Goal: Find contact information: Find contact information

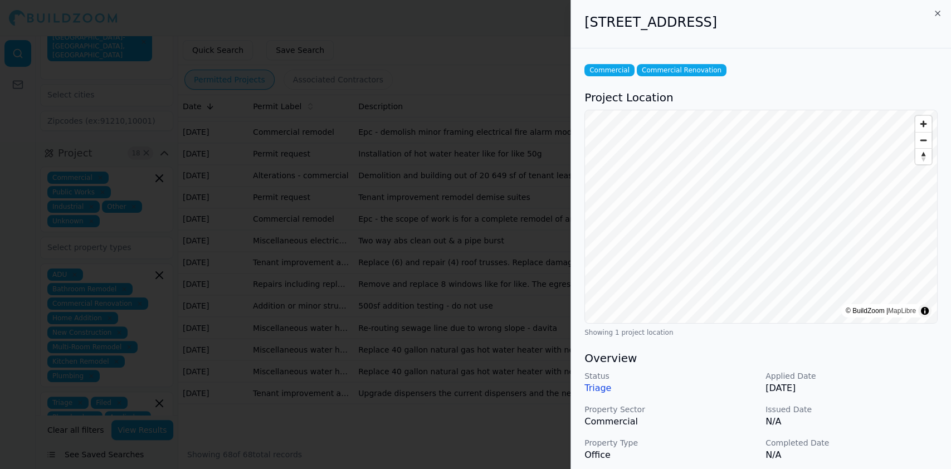
scroll to position [271, 0]
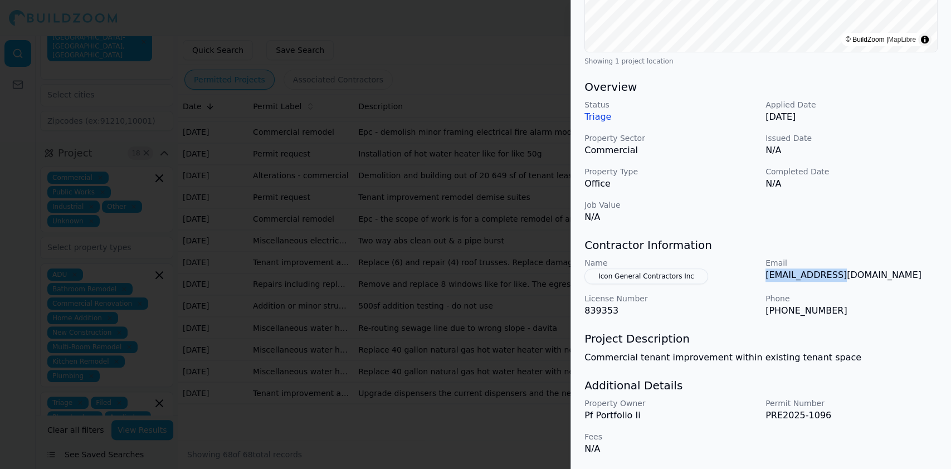
click at [669, 271] on button "Icon General Contractors Inc" at bounding box center [646, 276] width 124 height 16
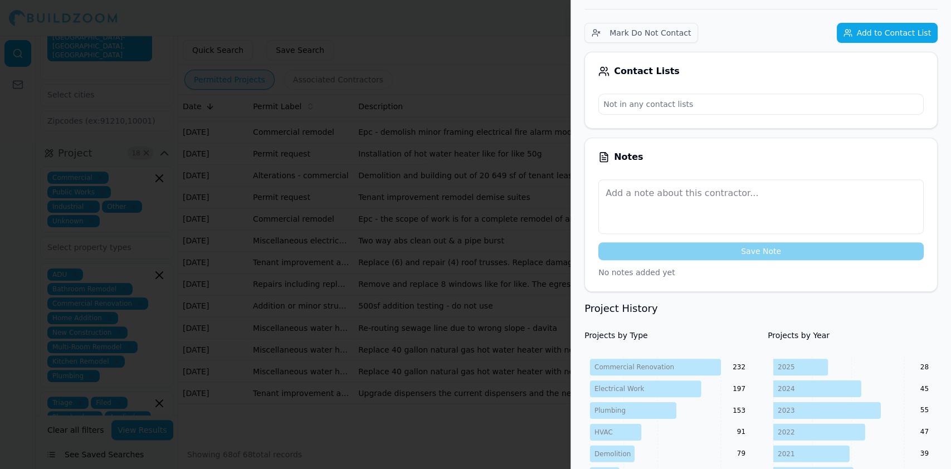
scroll to position [0, 0]
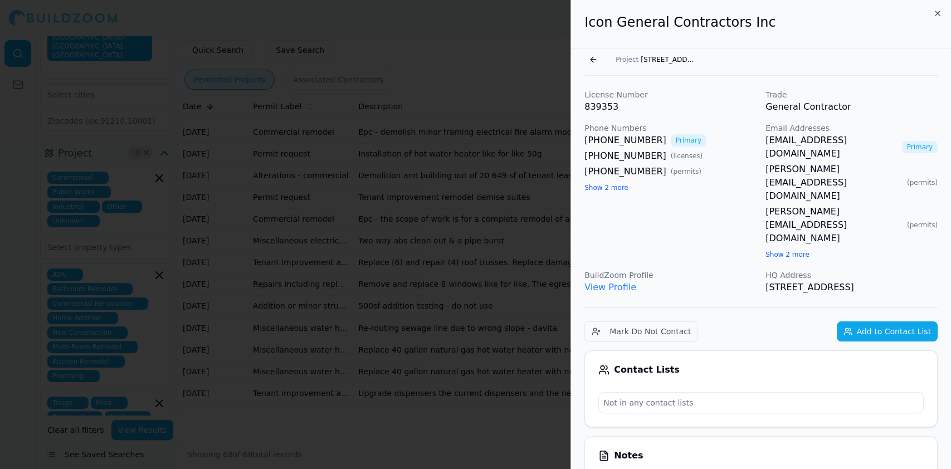
click at [615, 282] on link "View Profile" at bounding box center [610, 287] width 52 height 11
click at [295, 224] on div at bounding box center [475, 234] width 951 height 469
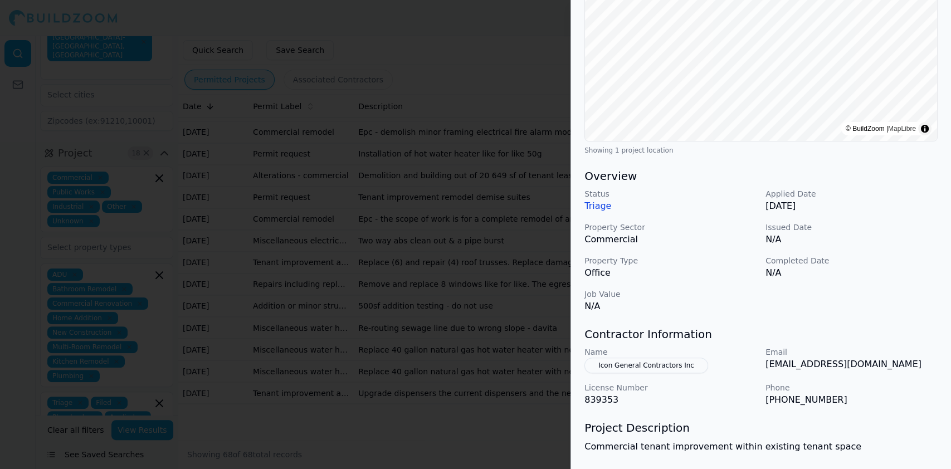
scroll to position [223, 0]
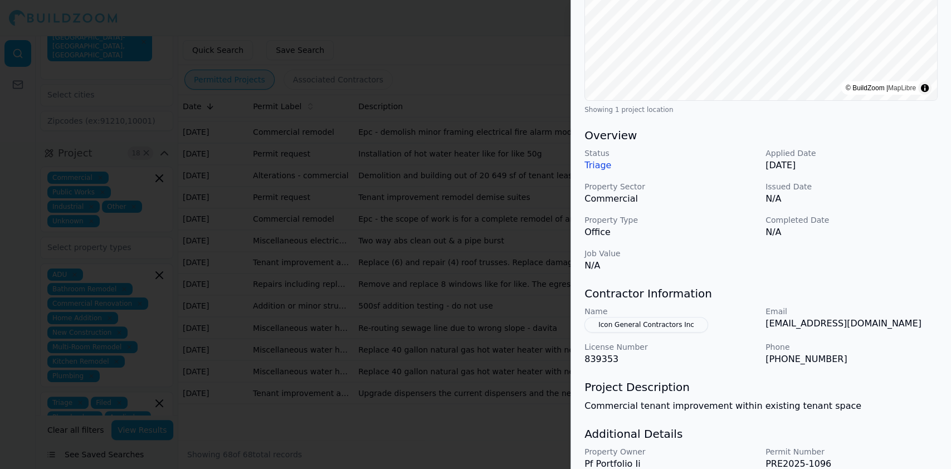
click at [305, 234] on div at bounding box center [475, 234] width 951 height 469
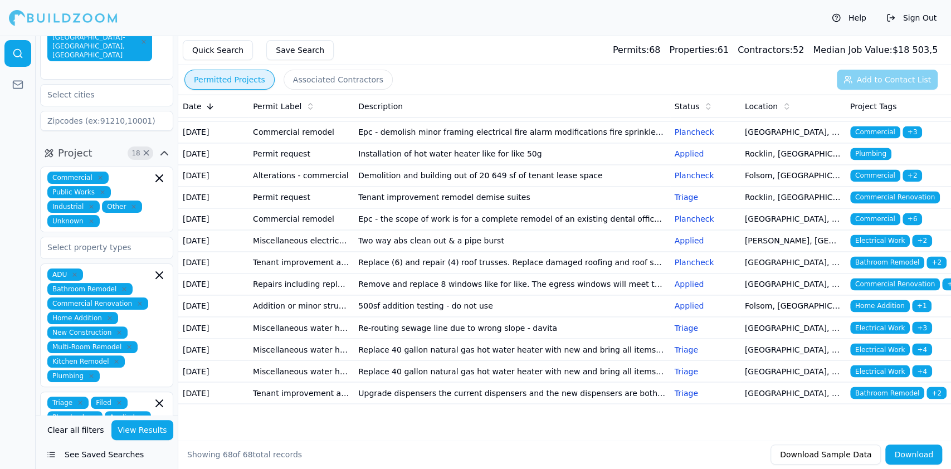
scroll to position [1485, 0]
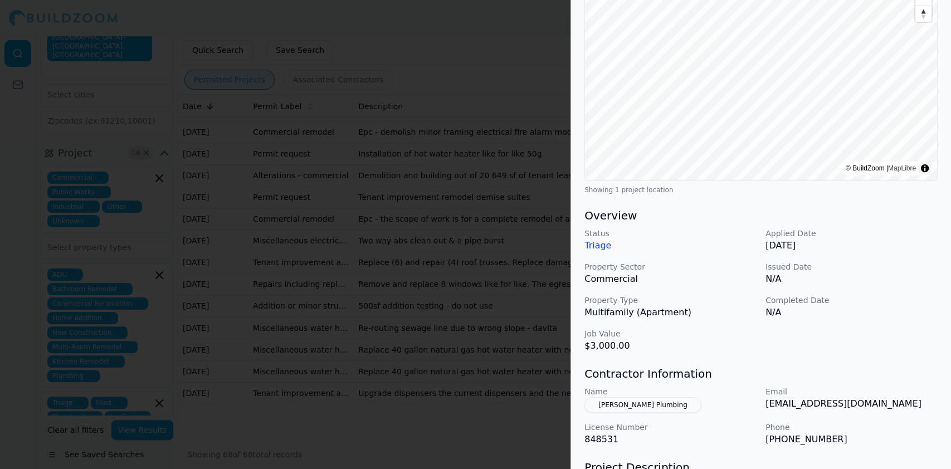
scroll to position [223, 0]
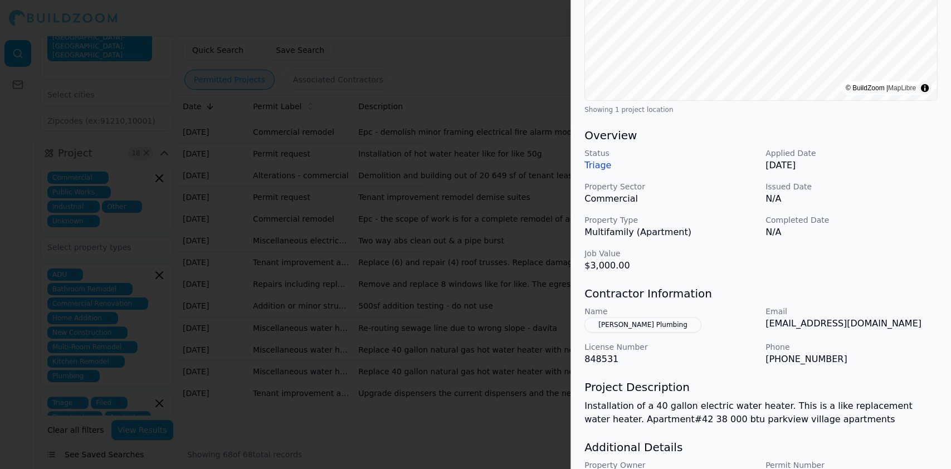
click at [312, 266] on div at bounding box center [475, 234] width 951 height 469
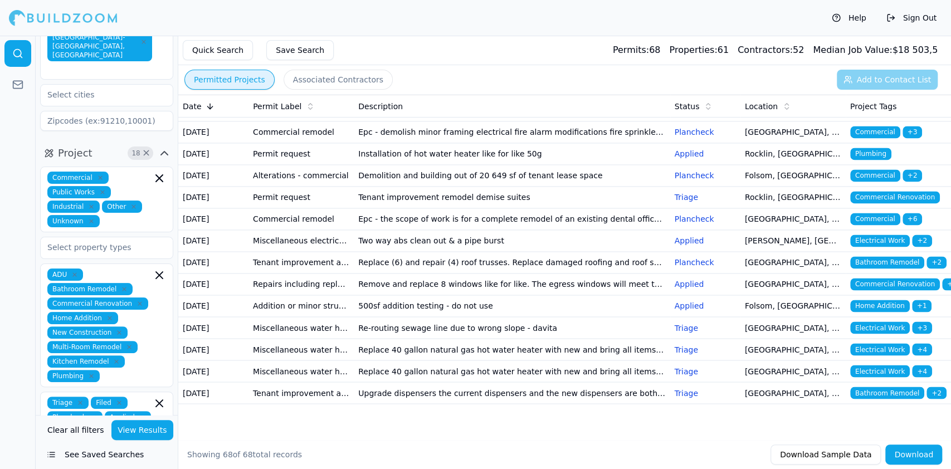
scroll to position [1559, 0]
click at [300, 35] on td "Miscellaneous water heater electrical plumbing HVAC mechanical solar/pv" at bounding box center [300, 24] width 105 height 22
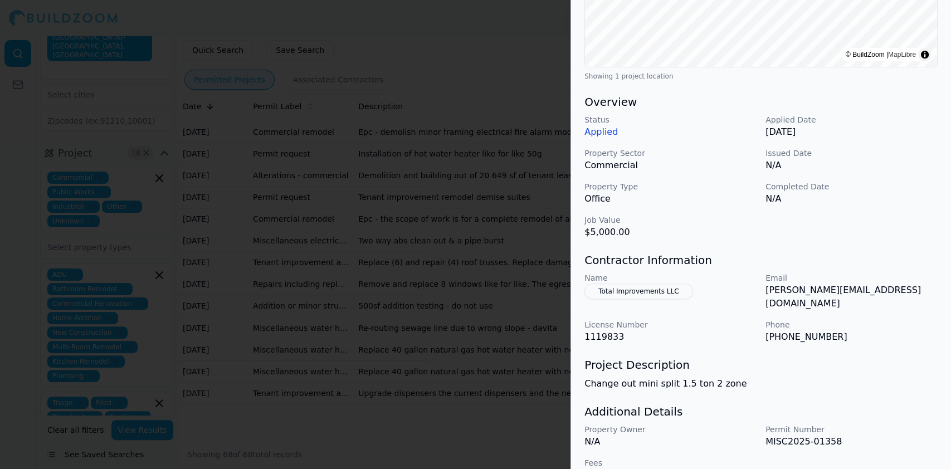
scroll to position [271, 0]
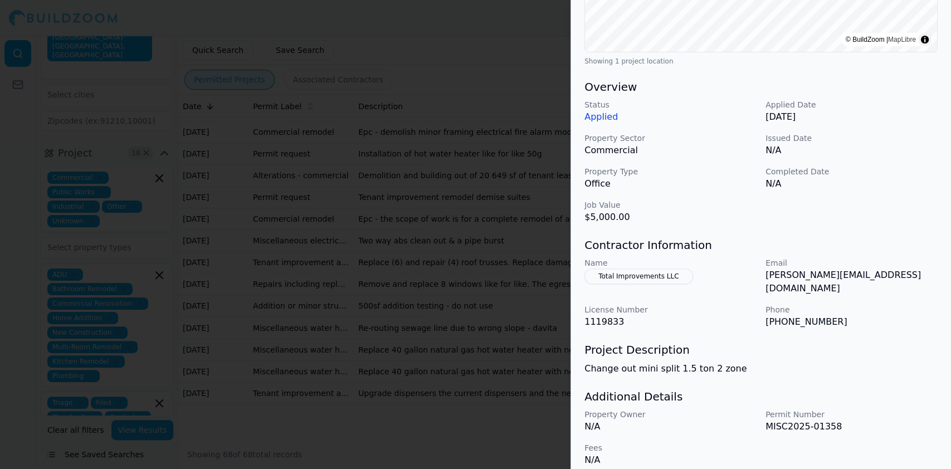
click at [259, 225] on div at bounding box center [475, 234] width 951 height 469
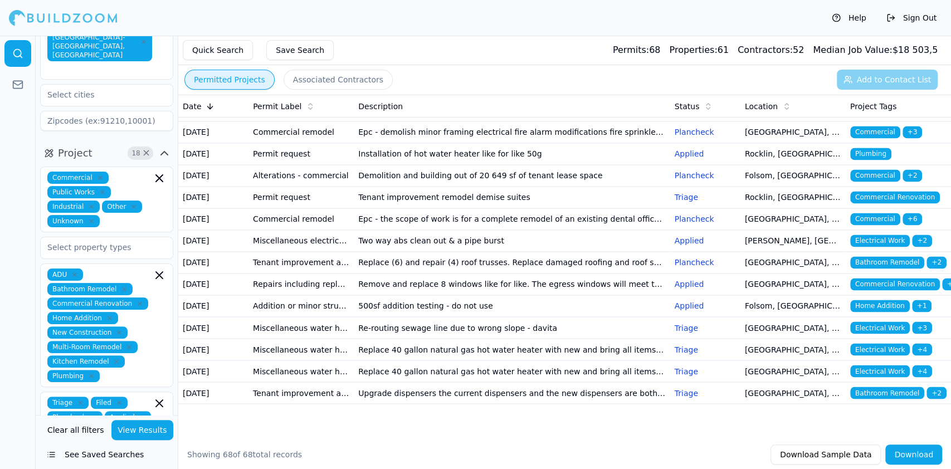
scroll to position [1708, 0]
click at [323, 143] on td "Commercial remodel" at bounding box center [300, 132] width 105 height 22
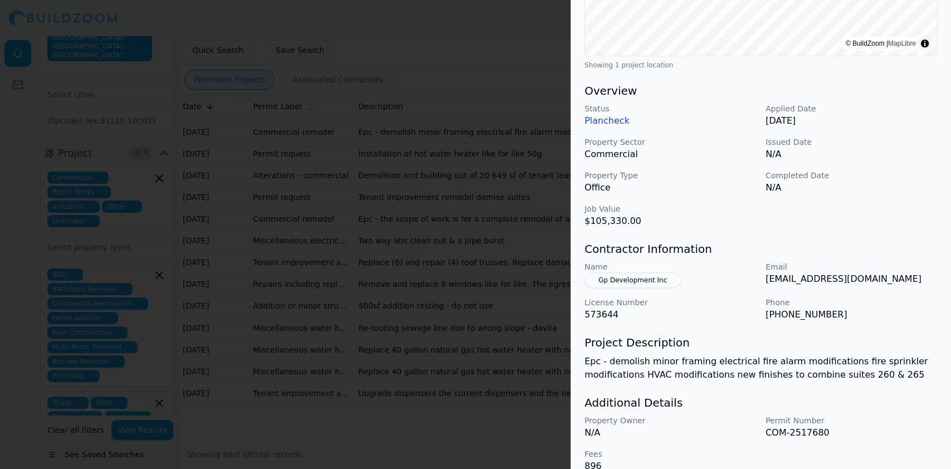
scroll to position [285, 0]
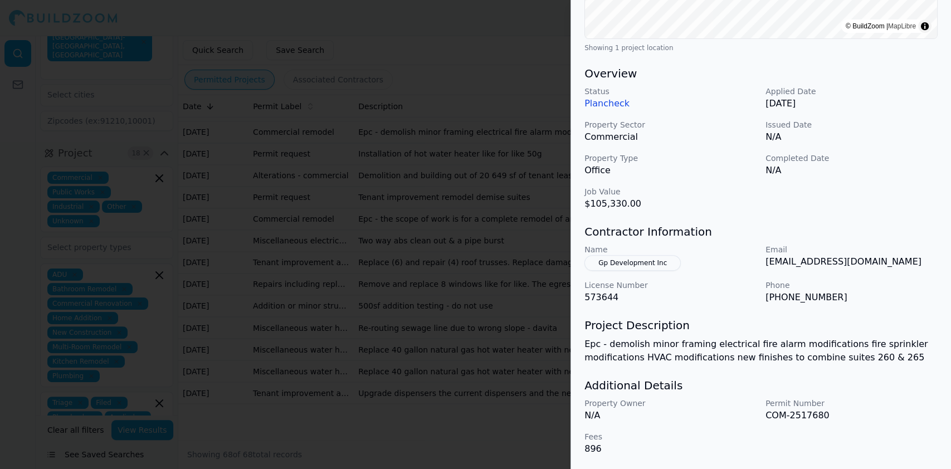
click at [370, 247] on div at bounding box center [475, 234] width 951 height 469
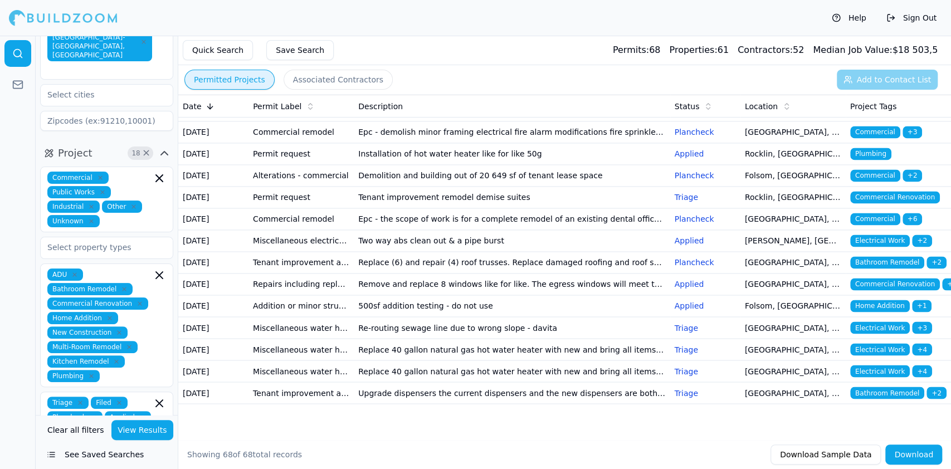
scroll to position [1856, 0]
click at [293, 187] on td "Permit request" at bounding box center [300, 198] width 105 height 22
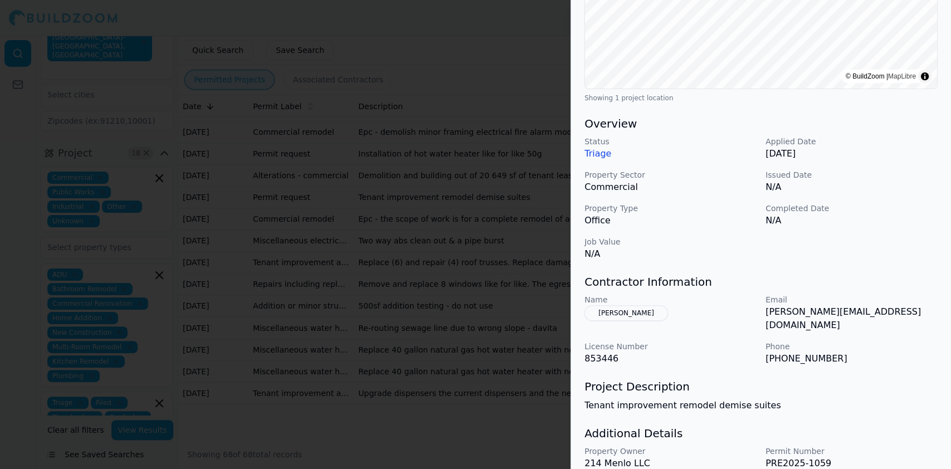
scroll to position [271, 0]
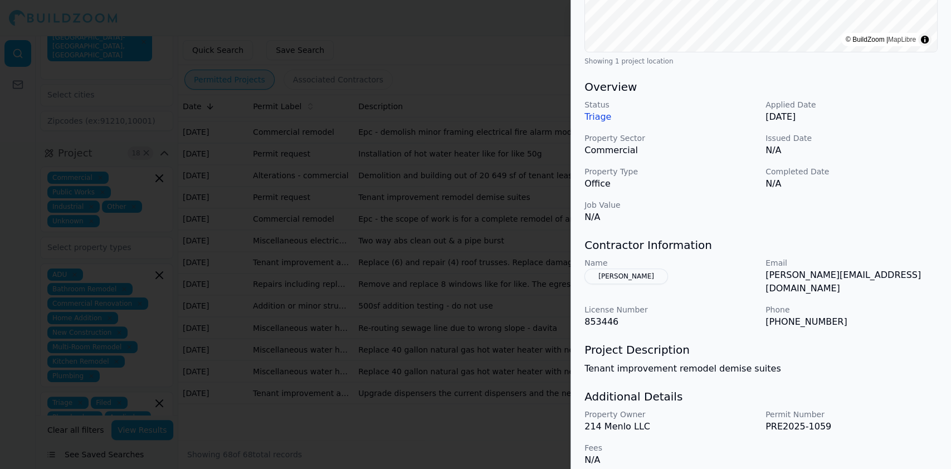
click at [603, 267] on p "Name" at bounding box center [670, 262] width 172 height 11
click at [606, 278] on button "[PERSON_NAME]" at bounding box center [626, 276] width 84 height 16
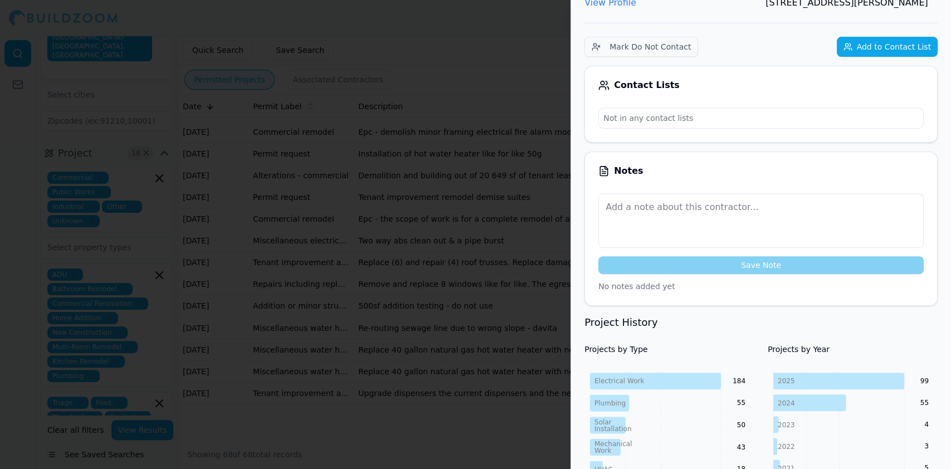
scroll to position [0, 0]
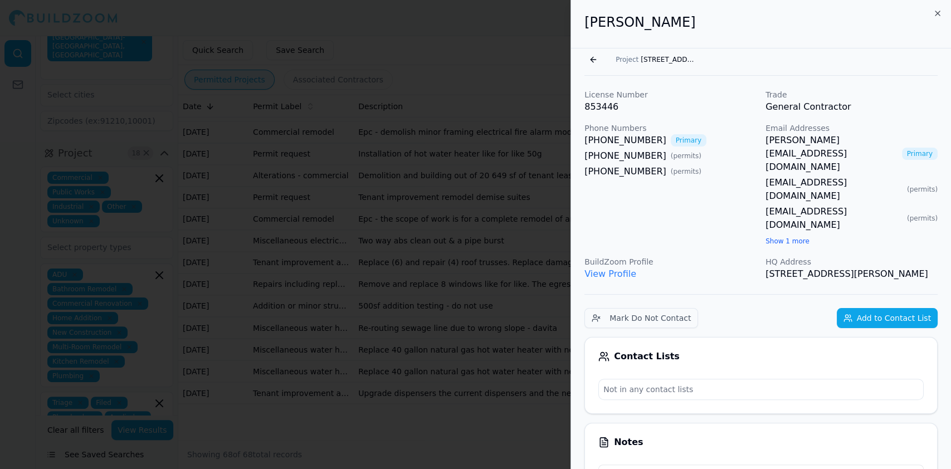
click at [598, 268] on link "View Profile" at bounding box center [610, 273] width 52 height 11
click at [593, 60] on button "Go back" at bounding box center [593, 60] width 18 height 18
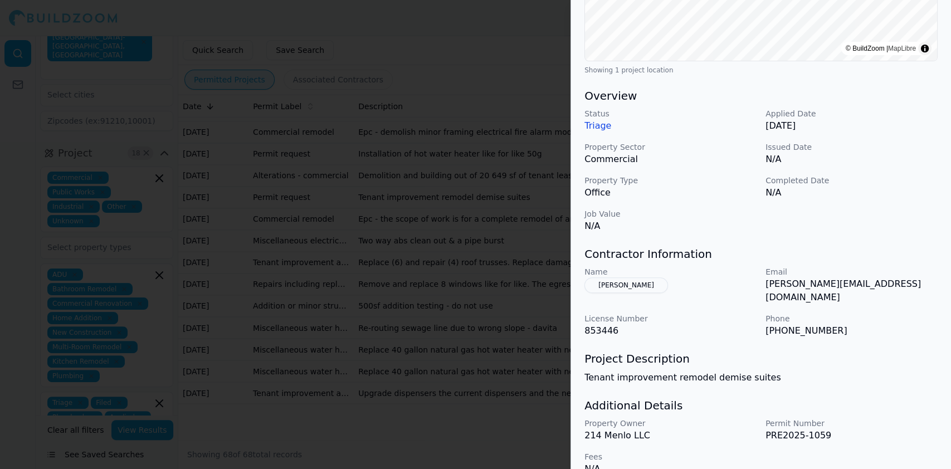
scroll to position [271, 0]
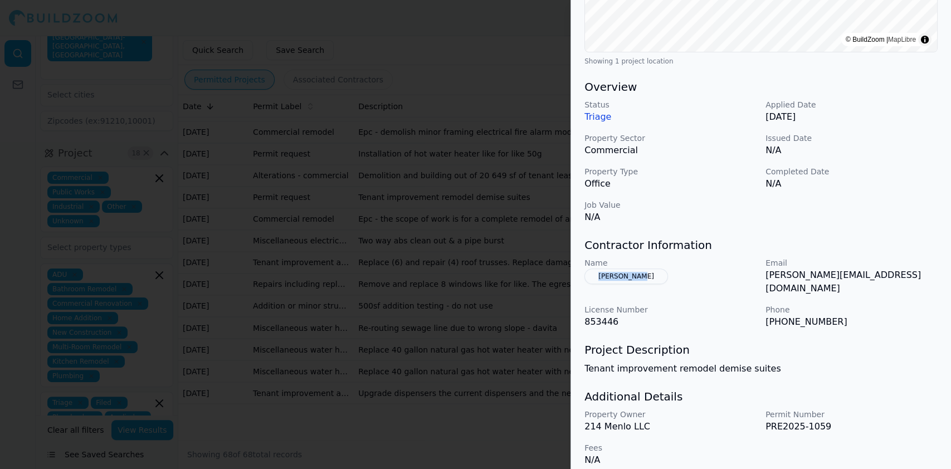
drag, startPoint x: 646, startPoint y: 276, endPoint x: 580, endPoint y: 274, distance: 65.7
click at [580, 274] on div "Commercial Renovation Project Location © BuildZoom | MapLibre Showing 1 project…" at bounding box center [761, 128] width 380 height 703
copy button "[PERSON_NAME]"
drag, startPoint x: 868, startPoint y: 274, endPoint x: 762, endPoint y: 280, distance: 106.0
click at [762, 280] on div "Name [PERSON_NAME] Email [PERSON_NAME][EMAIL_ADDRESS][DOMAIN_NAME] License Numb…" at bounding box center [760, 292] width 353 height 71
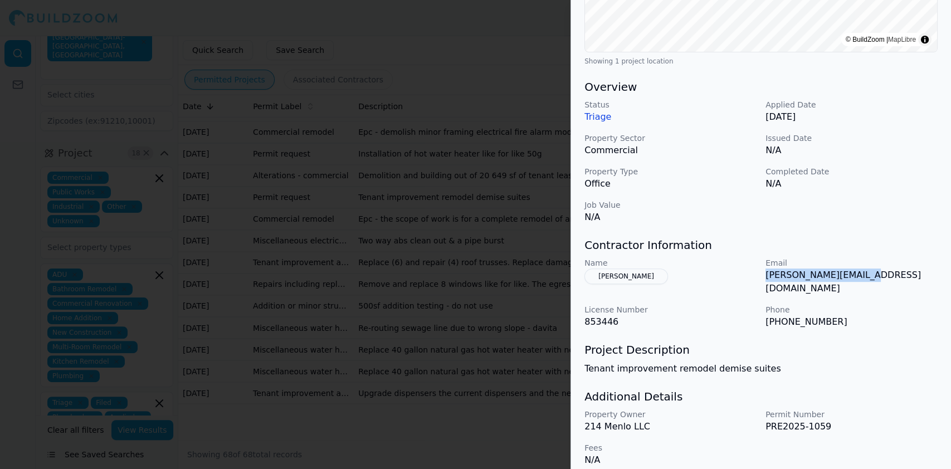
copy p "[PERSON_NAME][EMAIL_ADDRESS][DOMAIN_NAME]"
drag, startPoint x: 821, startPoint y: 308, endPoint x: 783, endPoint y: 306, distance: 37.9
click at [783, 315] on p "[PHONE_NUMBER]" at bounding box center [851, 321] width 172 height 13
click at [823, 315] on p "[PHONE_NUMBER]" at bounding box center [851, 321] width 172 height 13
drag, startPoint x: 824, startPoint y: 309, endPoint x: 765, endPoint y: 310, distance: 59.0
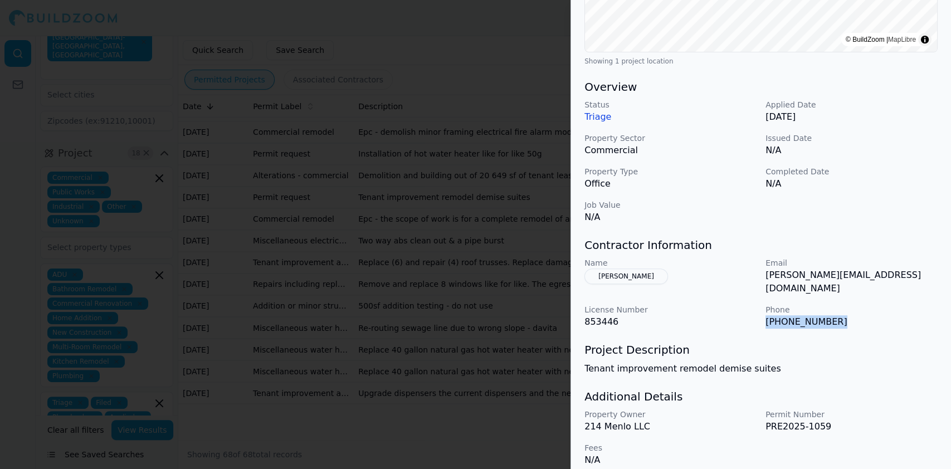
click at [765, 315] on p "[PHONE_NUMBER]" at bounding box center [851, 321] width 172 height 13
copy p "[PHONE_NUMBER]"
drag, startPoint x: 858, startPoint y: 273, endPoint x: 766, endPoint y: 280, distance: 92.1
click at [766, 280] on p "[PERSON_NAME][EMAIL_ADDRESS][DOMAIN_NAME]" at bounding box center [851, 281] width 172 height 27
copy p "[PERSON_NAME][EMAIL_ADDRESS][DOMAIN_NAME]"
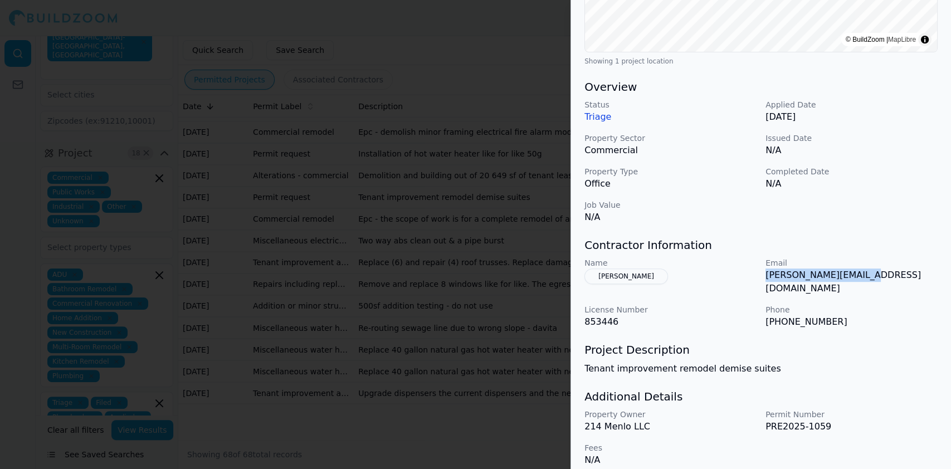
click at [336, 236] on div at bounding box center [475, 234] width 951 height 469
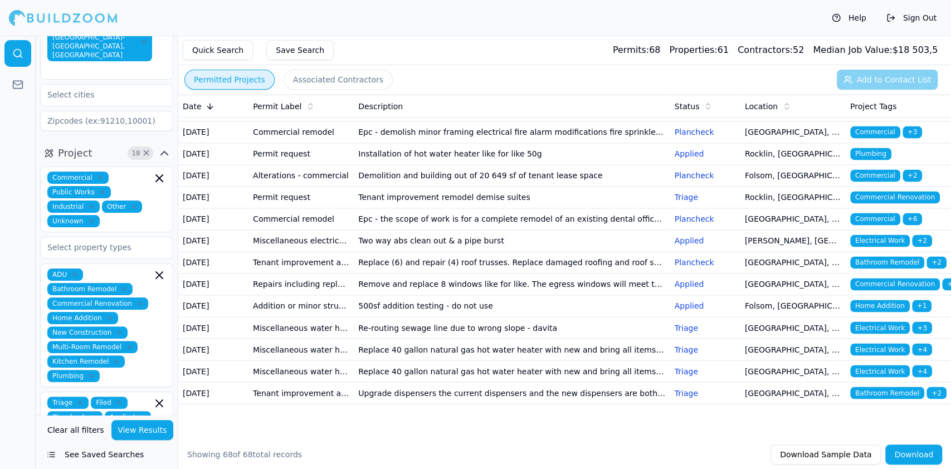
scroll to position [1930, 0]
click at [270, 273] on td "Repairs including replacing windows or siding fire or other repairs" at bounding box center [300, 284] width 105 height 22
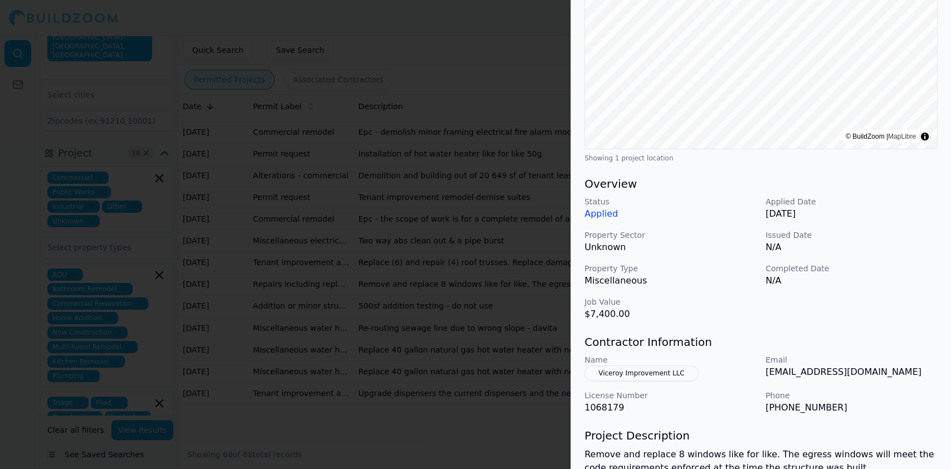
scroll to position [285, 0]
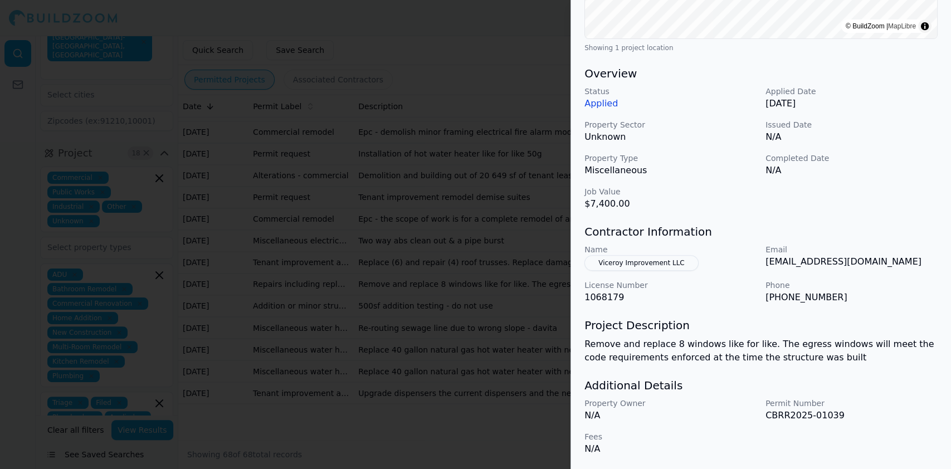
click at [236, 225] on div at bounding box center [475, 234] width 951 height 469
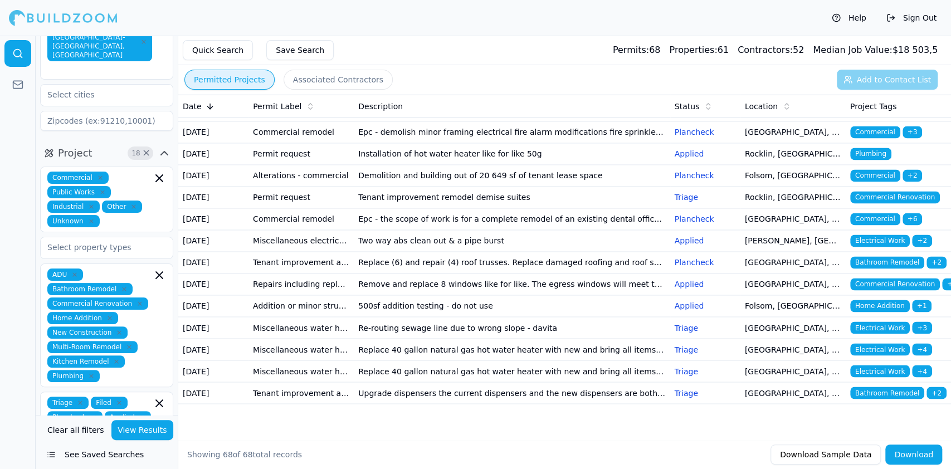
click at [287, 339] on td "Miscellaneous water heater electrical plumbing HVAC mechanical solar/pv" at bounding box center [300, 350] width 105 height 22
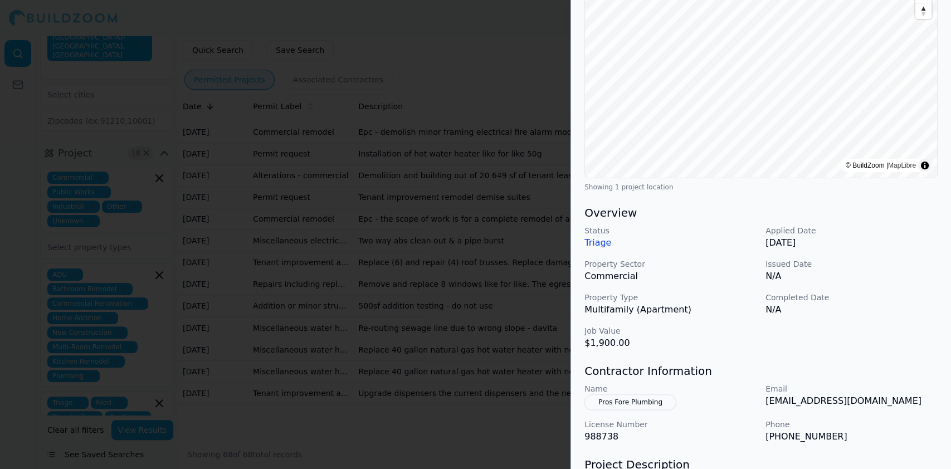
scroll to position [223, 0]
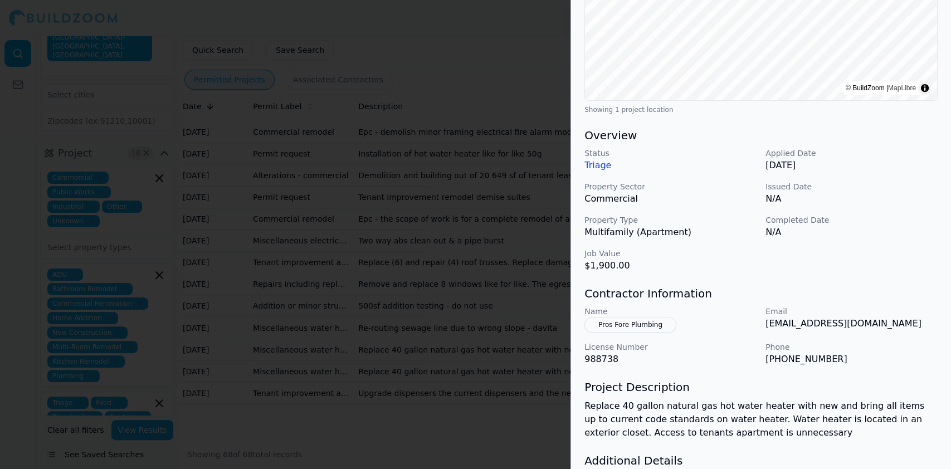
click at [273, 327] on div at bounding box center [475, 234] width 951 height 469
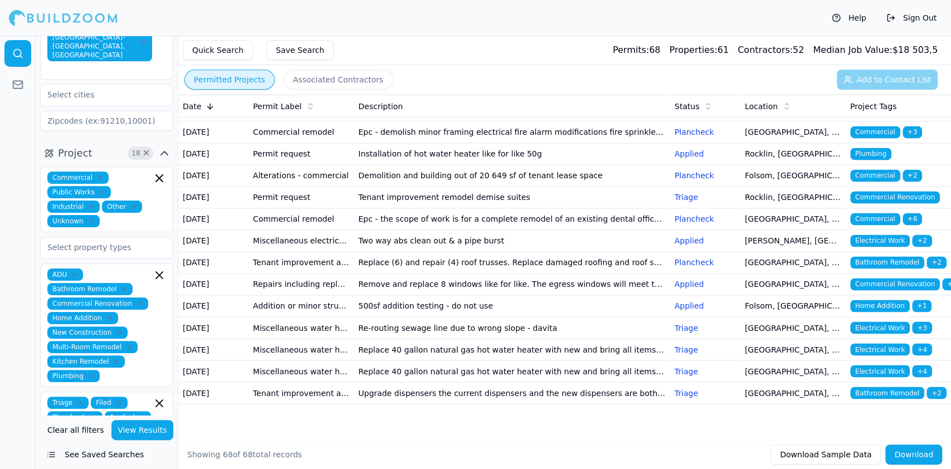
scroll to position [1952, 0]
click at [285, 360] on td "Miscellaneous water heater electrical plumbing HVAC mechanical solar/pv" at bounding box center [300, 371] width 105 height 22
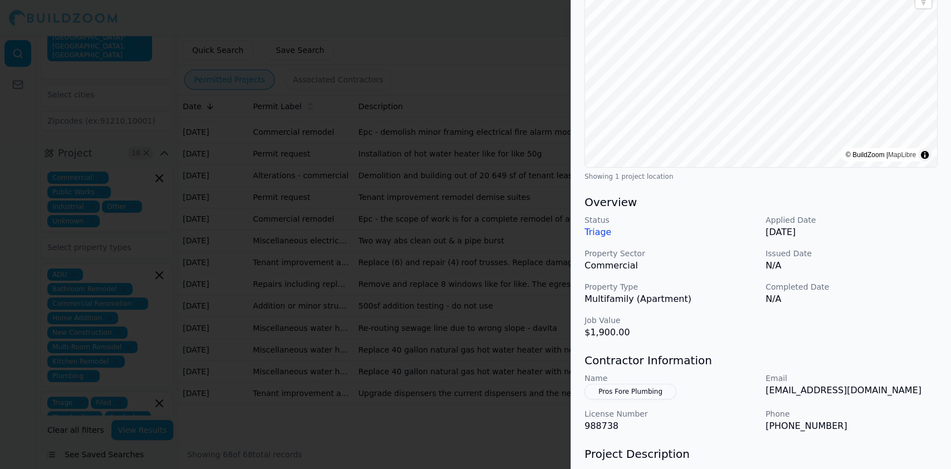
scroll to position [298, 0]
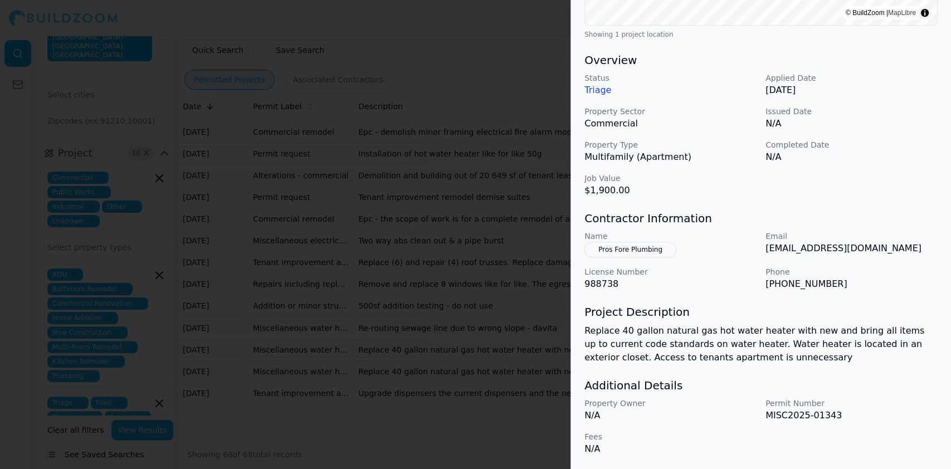
click at [275, 305] on div at bounding box center [475, 234] width 951 height 469
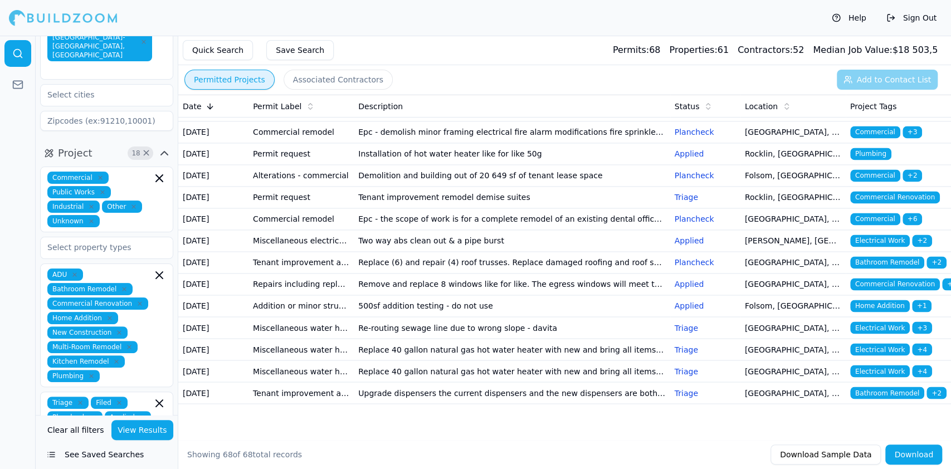
click at [267, 382] on td "Tenant improvement alteration apartment/condo kitchen-bath remodel" at bounding box center [300, 393] width 105 height 22
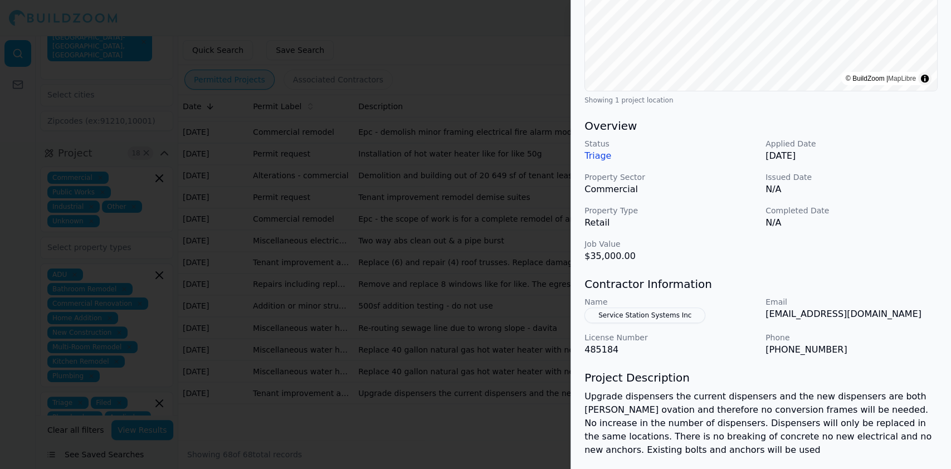
scroll to position [297, 0]
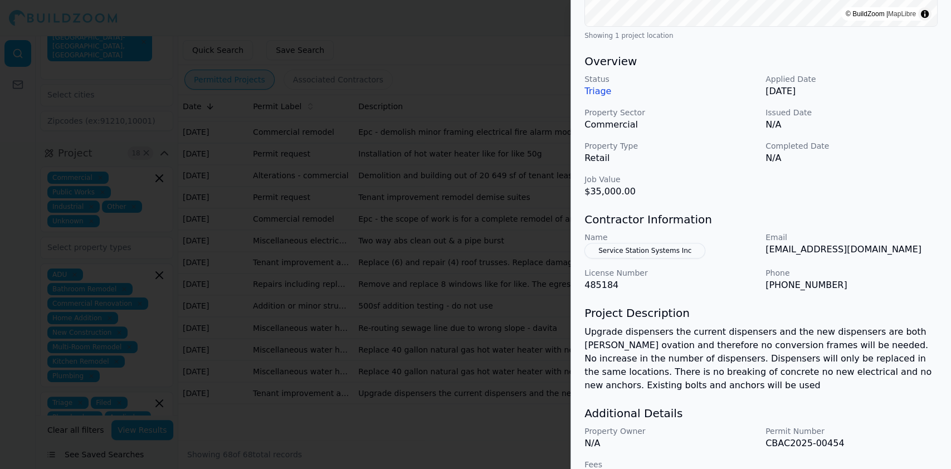
click at [633, 247] on button "Service Station Systems Inc" at bounding box center [644, 251] width 121 height 16
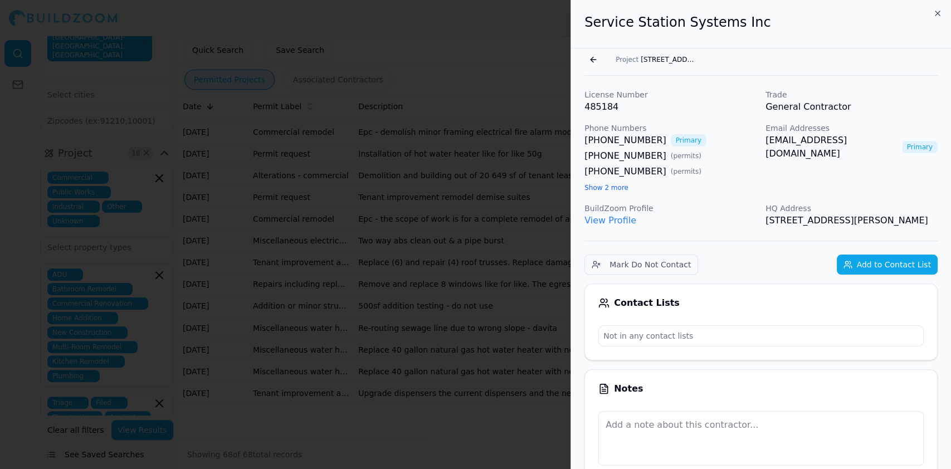
click at [613, 217] on link "View Profile" at bounding box center [610, 220] width 52 height 11
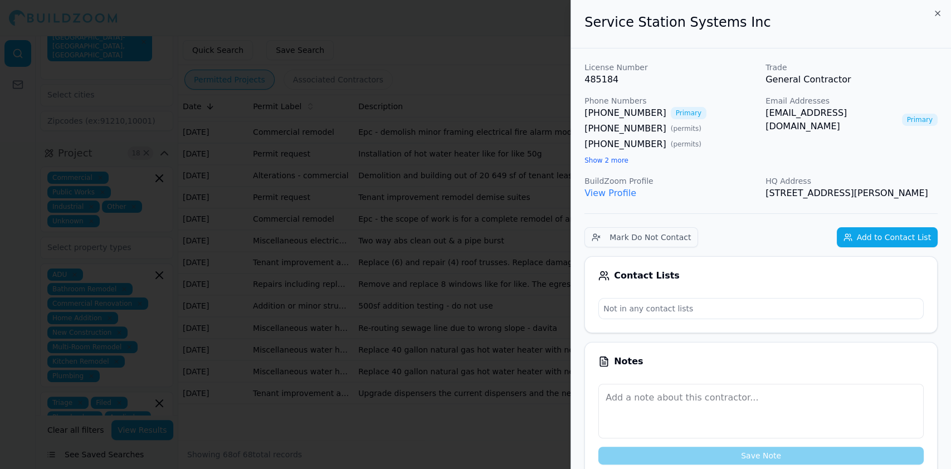
click at [294, 18] on div at bounding box center [475, 234] width 951 height 469
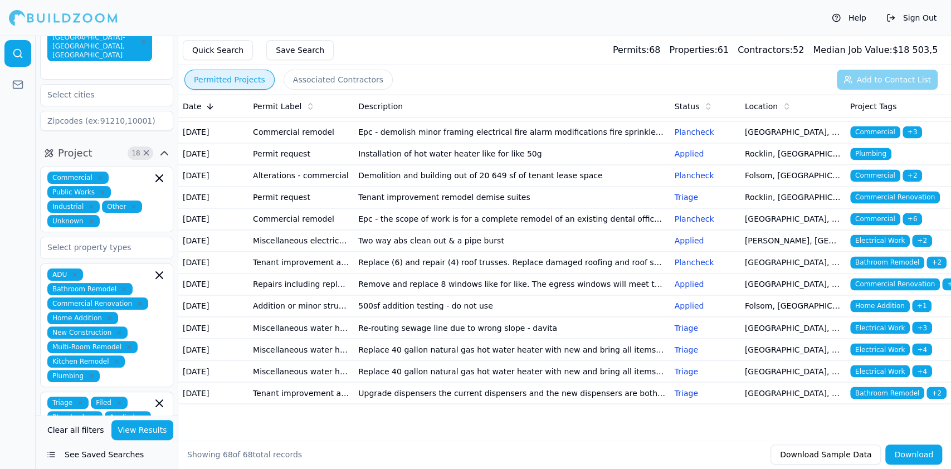
click at [377, 22] on div "Help Sign Out" at bounding box center [475, 18] width 951 height 36
click at [6, 136] on div at bounding box center [18, 252] width 36 height 433
click at [312, 392] on td "Tenant improvement alteration apartment/condo kitchen-bath remodel" at bounding box center [300, 393] width 105 height 22
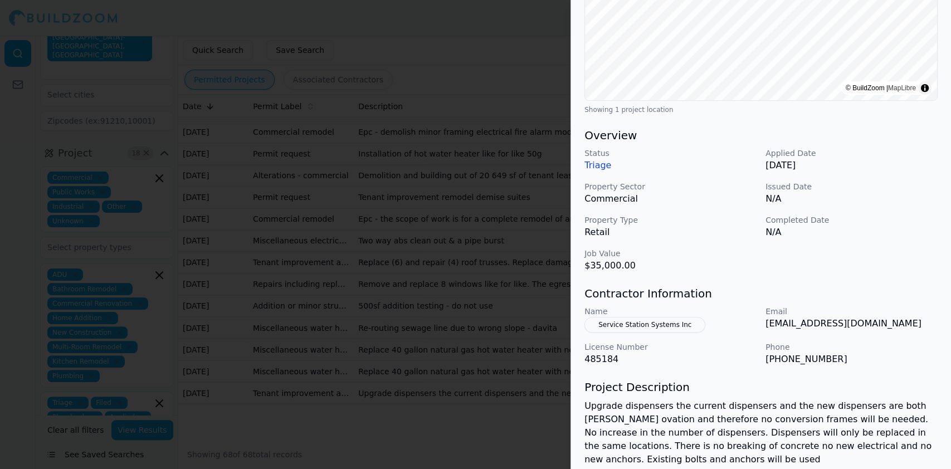
scroll to position [311, 0]
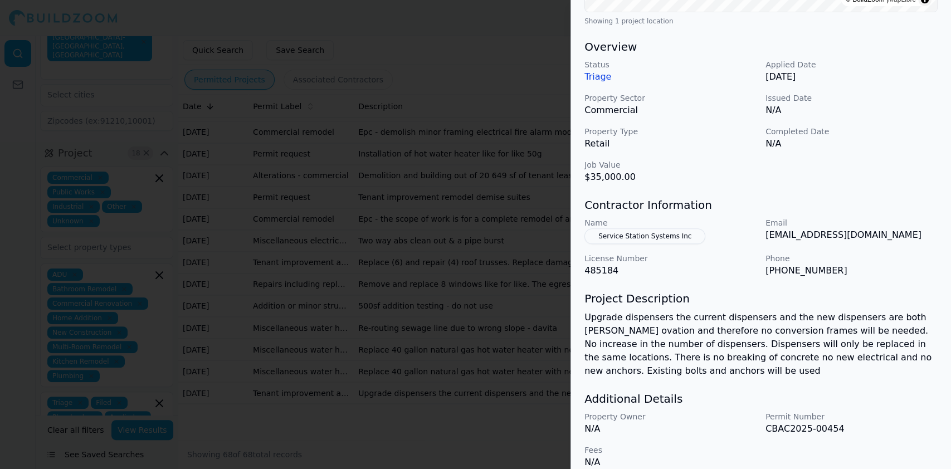
click at [258, 301] on div at bounding box center [475, 234] width 951 height 469
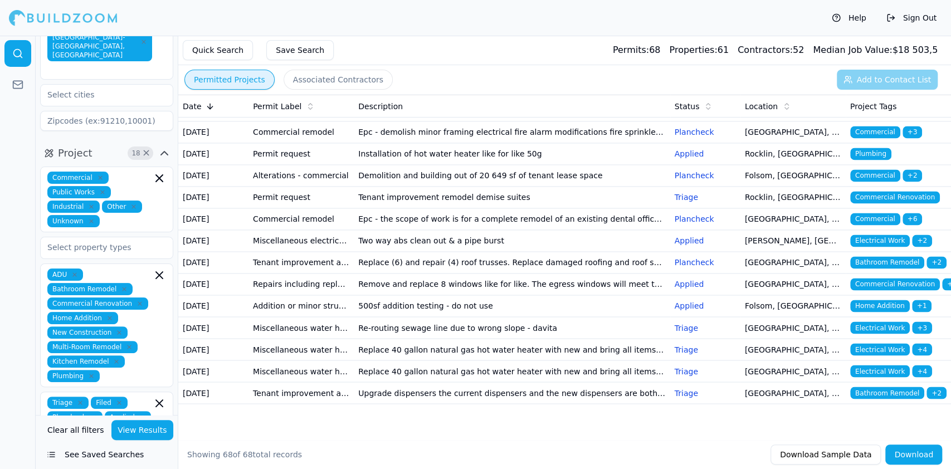
scroll to position [1209, 0]
